Goal: Browse casually

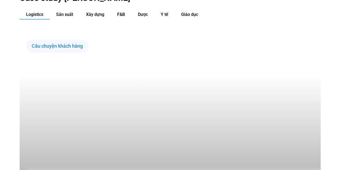
scroll to position [511, 0]
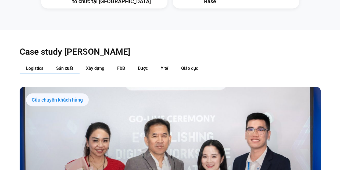
click at [79, 63] on button "Sản xuất" at bounding box center [65, 68] width 30 height 10
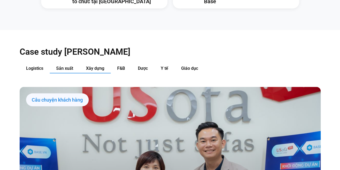
click at [100, 63] on button "Xây dựng" at bounding box center [95, 68] width 31 height 10
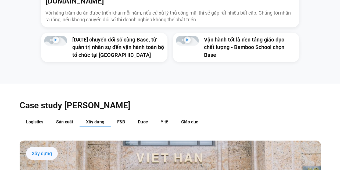
scroll to position [457, 0]
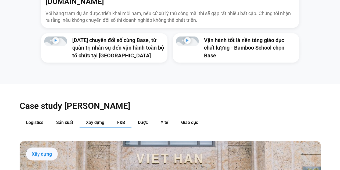
click at [115, 117] on button "F&B" at bounding box center [121, 122] width 21 height 10
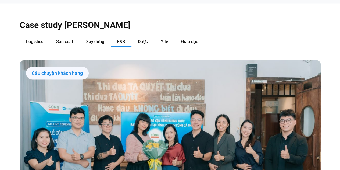
scroll to position [538, 0]
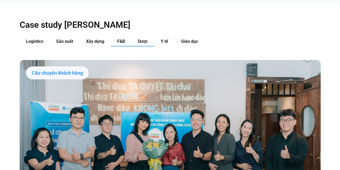
click at [142, 39] on span "Dược" at bounding box center [143, 41] width 10 height 5
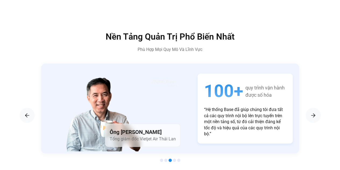
scroll to position [861, 0]
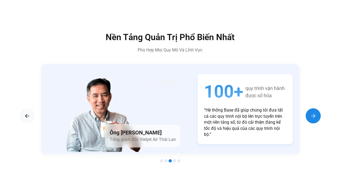
click at [315, 112] on img "Next slide" at bounding box center [313, 115] width 6 height 6
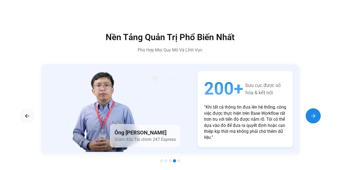
click at [315, 112] on img "Next slide" at bounding box center [313, 115] width 6 height 6
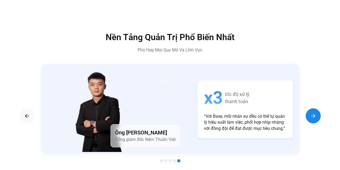
click at [315, 112] on img "Next slide" at bounding box center [313, 115] width 6 height 6
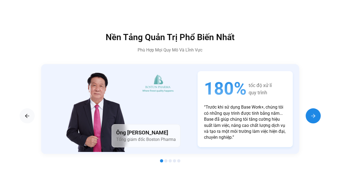
click at [315, 112] on img "Next slide" at bounding box center [313, 115] width 6 height 6
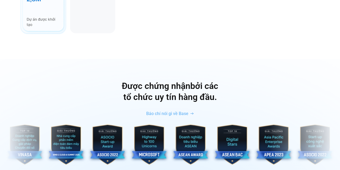
scroll to position [1749, 0]
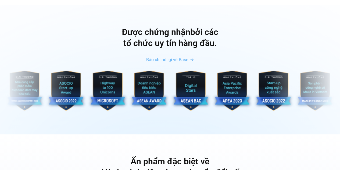
click at [338, 82] on div "Được chứng nhận bởi các tổ chức uy tín hàng đầu. Báo chí nói gì về Base" at bounding box center [170, 69] width 340 height 129
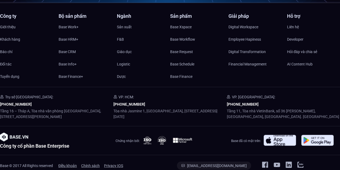
scroll to position [2587, 0]
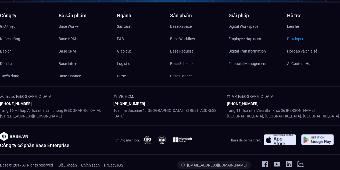
click at [296, 35] on span "Developer" at bounding box center [295, 39] width 16 height 8
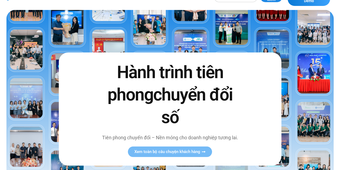
scroll to position [0, 0]
